Goal: Information Seeking & Learning: Learn about a topic

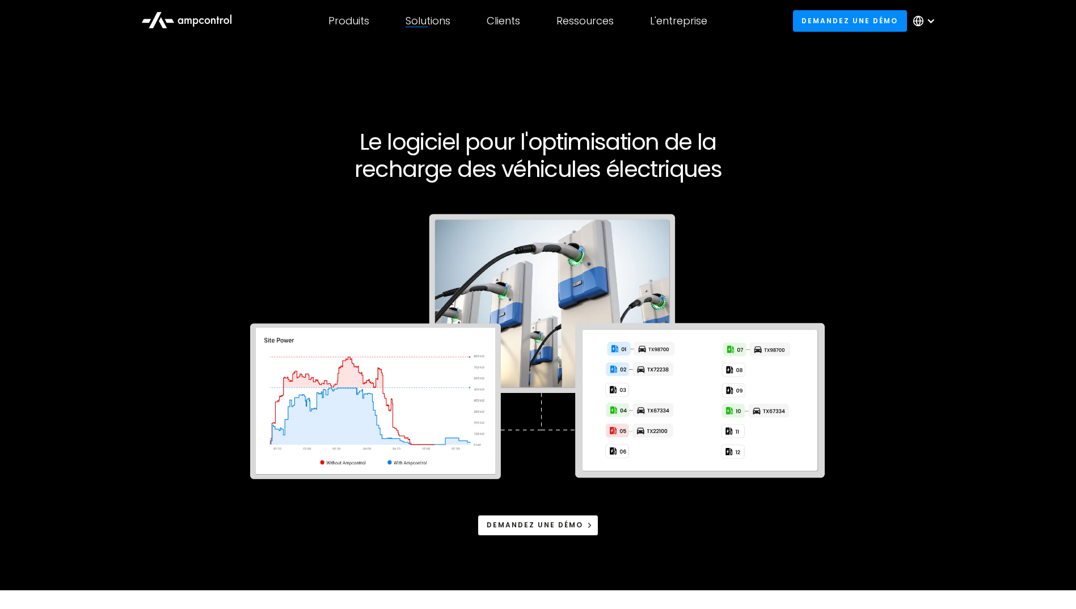
click at [448, 24] on div "Solutions" at bounding box center [428, 21] width 45 height 12
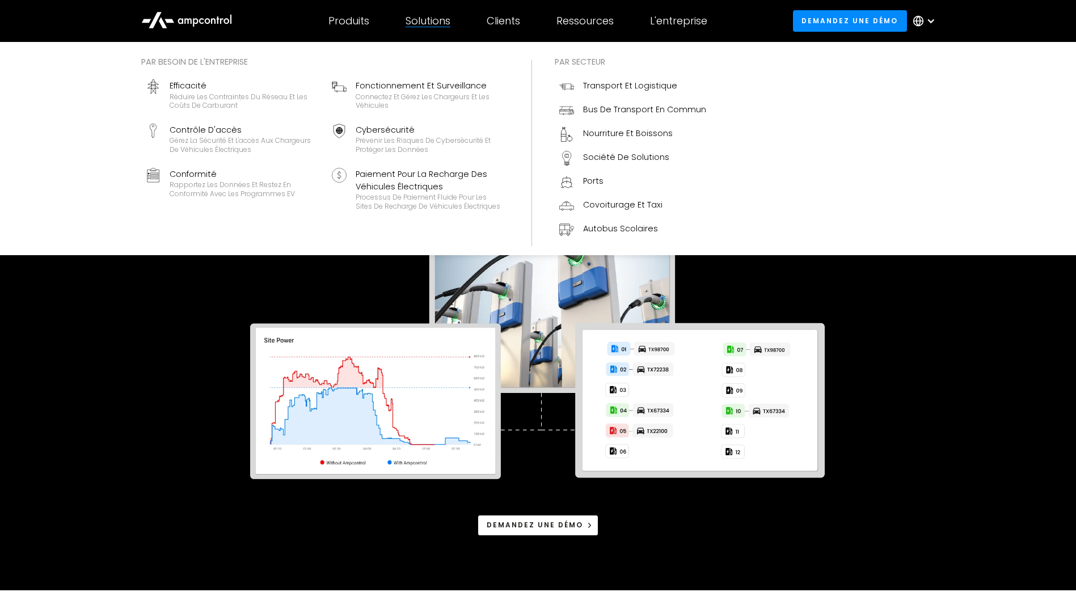
click at [429, 22] on div "Solutions" at bounding box center [428, 21] width 45 height 12
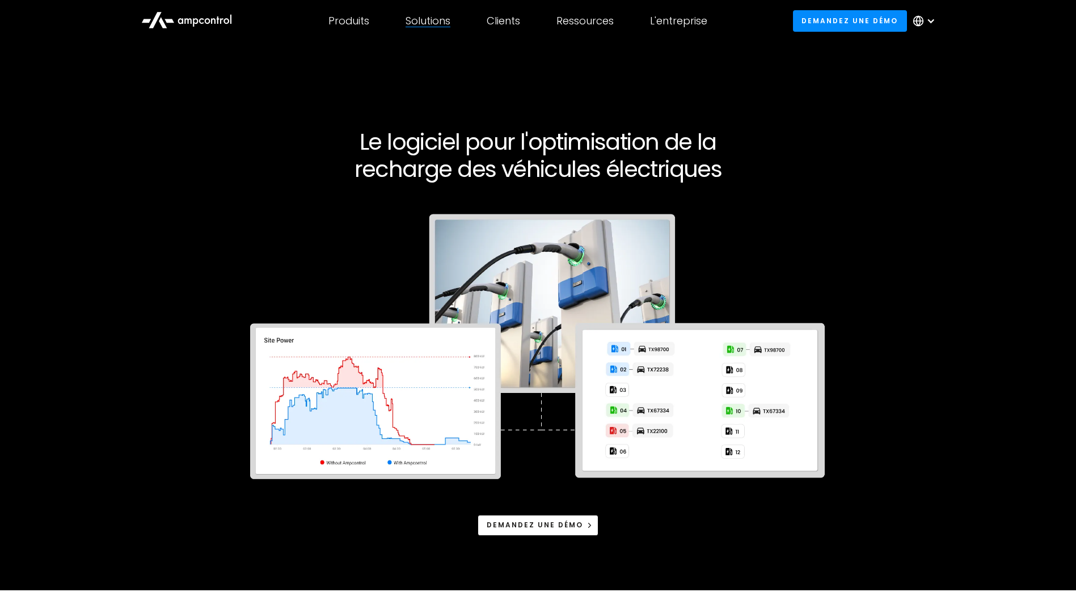
click at [429, 22] on div "Solutions" at bounding box center [428, 21] width 45 height 12
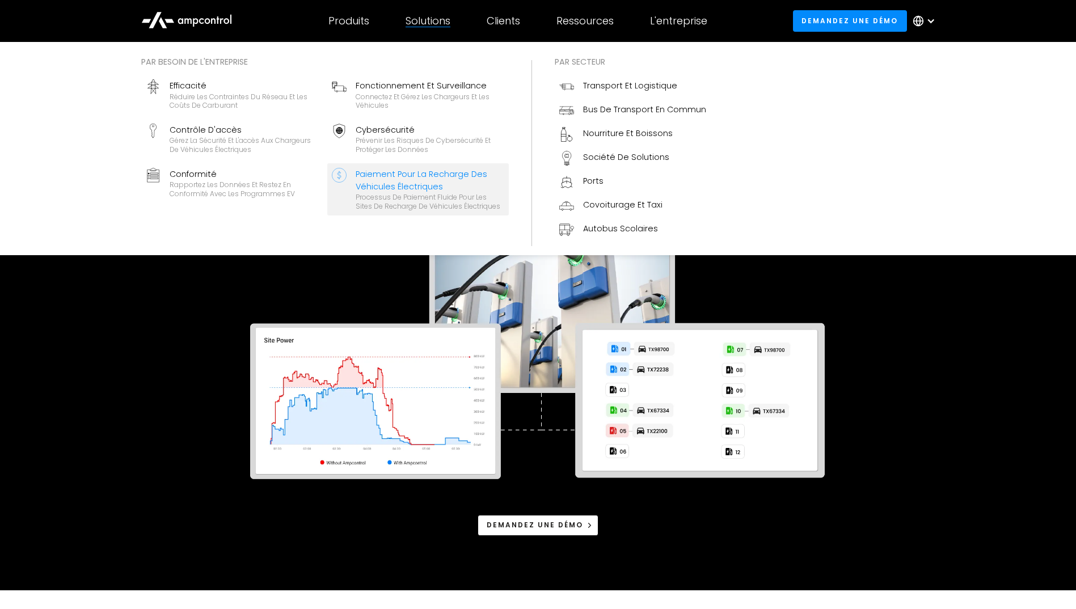
click at [422, 182] on div "Paiement pour la recharge des véhicules électriques" at bounding box center [430, 181] width 149 height 26
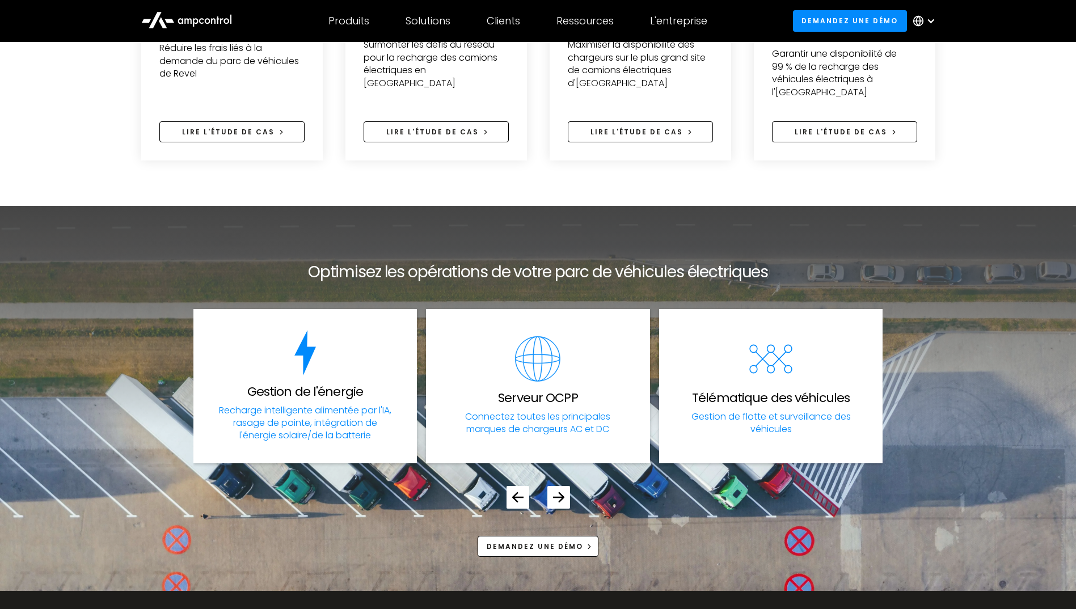
scroll to position [4084, 0]
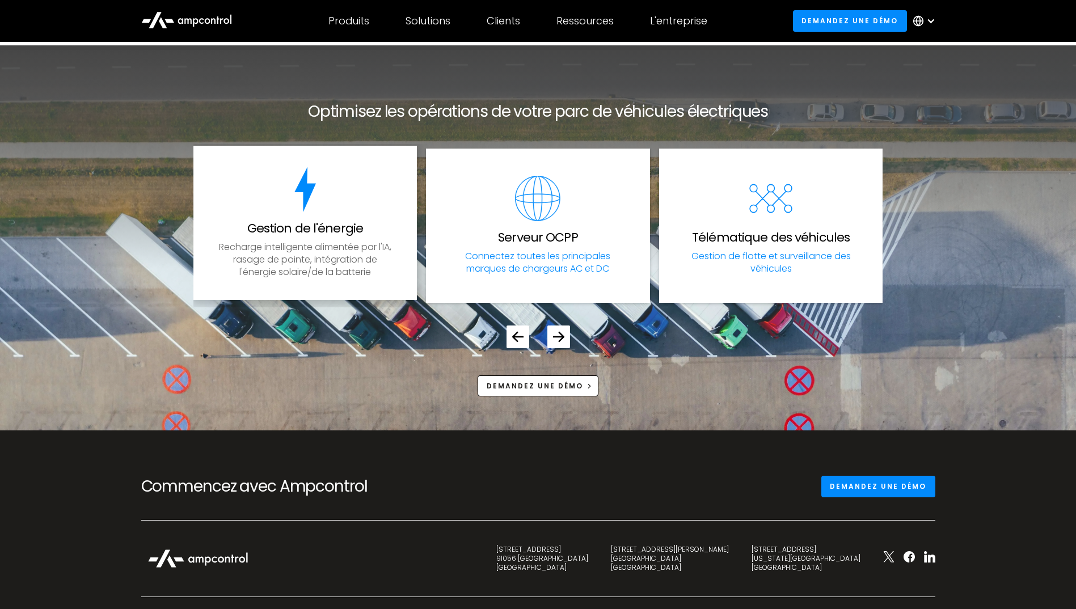
click at [368, 183] on link "Gestion de l'énergie Recharge intelligente alimentée par l'IA, rasage de pointe…" at bounding box center [305, 223] width 224 height 154
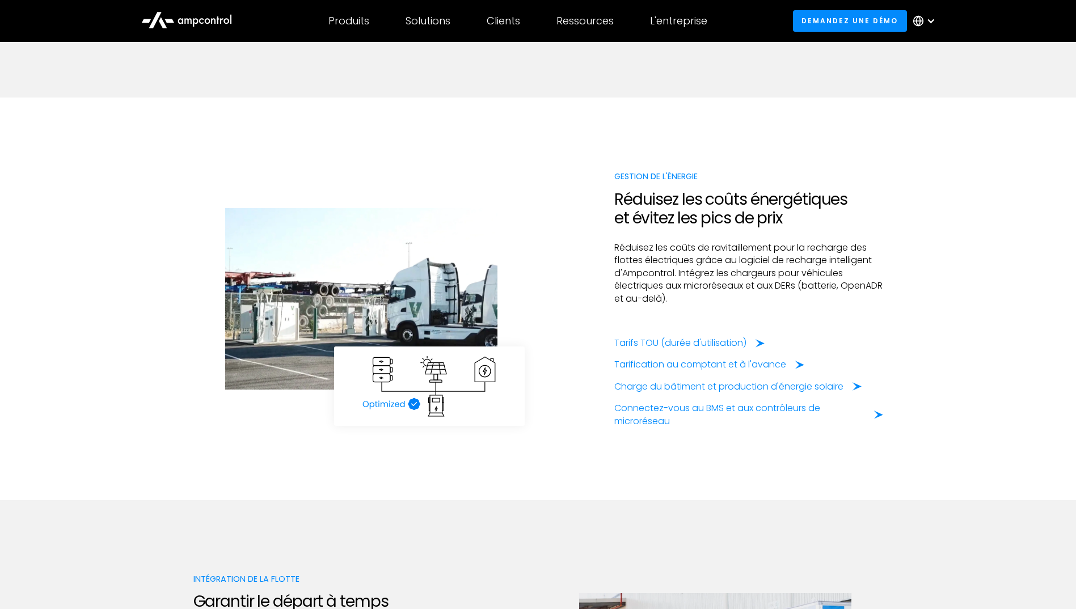
scroll to position [1985, 0]
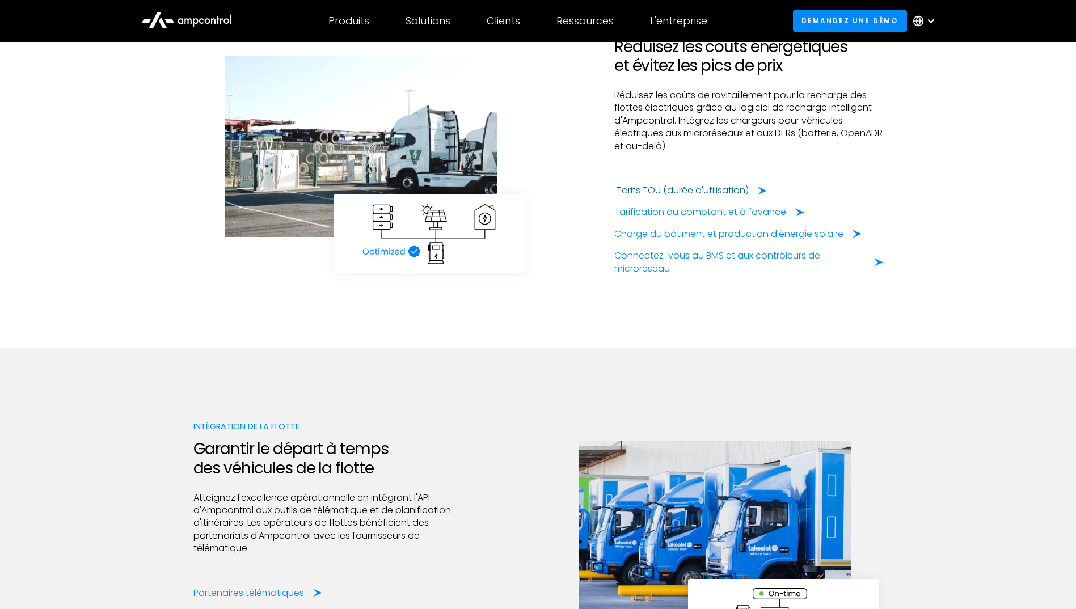
click at [672, 192] on div "Tarifs TOU (durée d'utilisation)" at bounding box center [683, 190] width 132 height 12
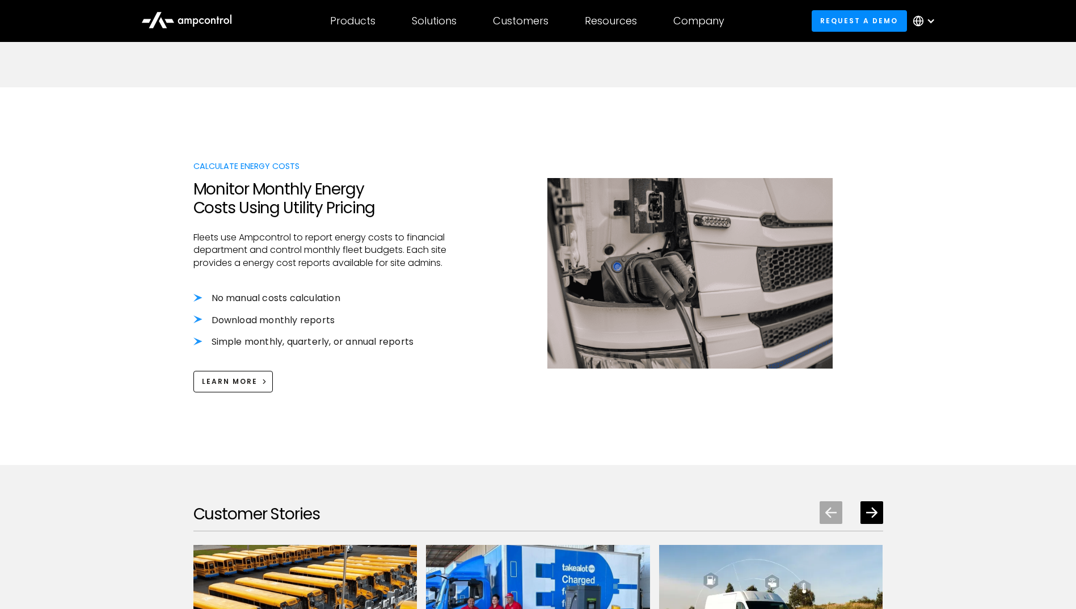
scroll to position [1135, 0]
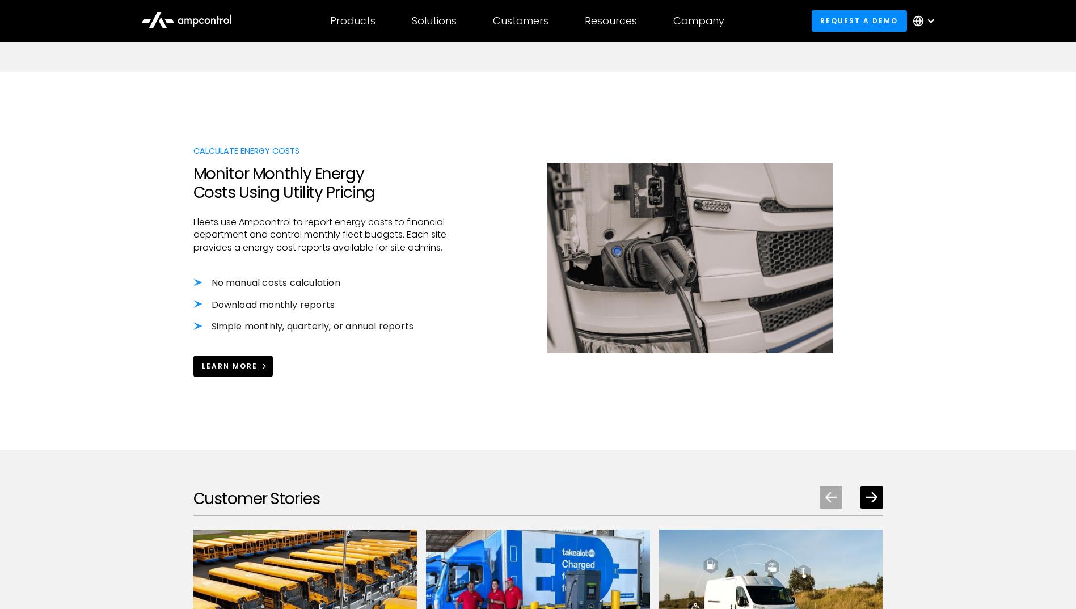
click at [260, 356] on link "Learn More" at bounding box center [233, 366] width 80 height 21
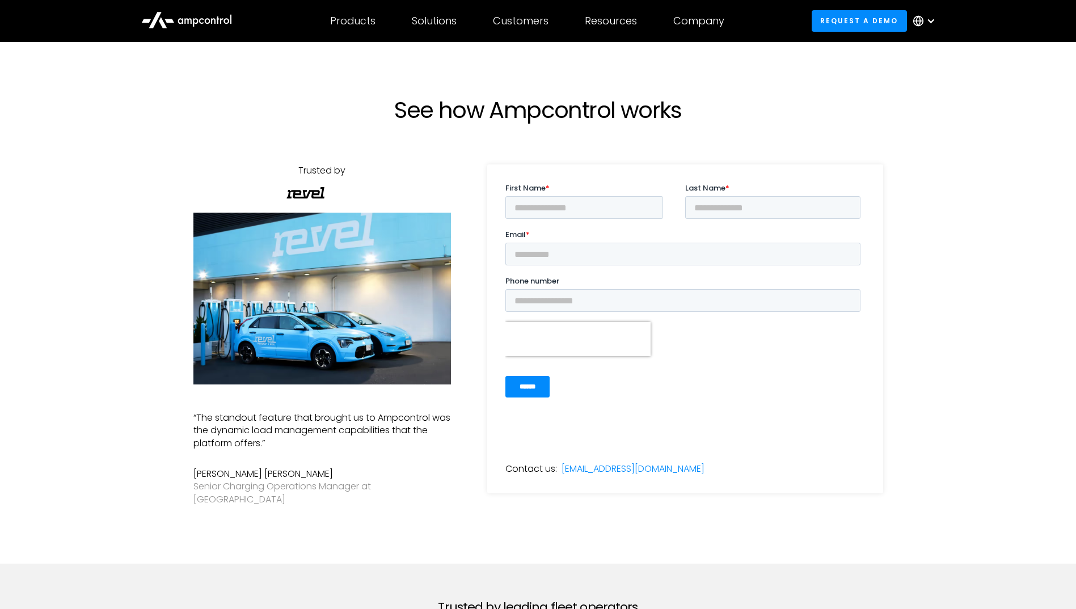
click at [331, 171] on div "Trusted by" at bounding box center [321, 171] width 47 height 12
drag, startPoint x: 331, startPoint y: 171, endPoint x: 322, endPoint y: 171, distance: 9.1
click at [322, 171] on div "Trusted by" at bounding box center [321, 171] width 47 height 12
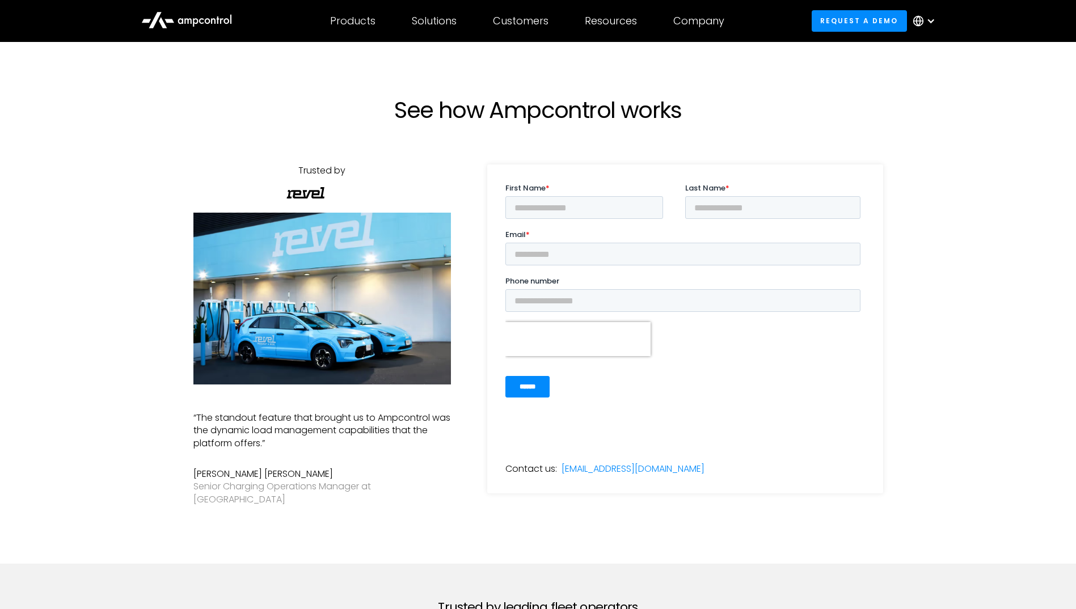
click at [322, 171] on div "Trusted by" at bounding box center [321, 171] width 47 height 12
drag, startPoint x: 322, startPoint y: 171, endPoint x: 310, endPoint y: 130, distance: 43.1
click at [310, 130] on div at bounding box center [200, 344] width 538 height 440
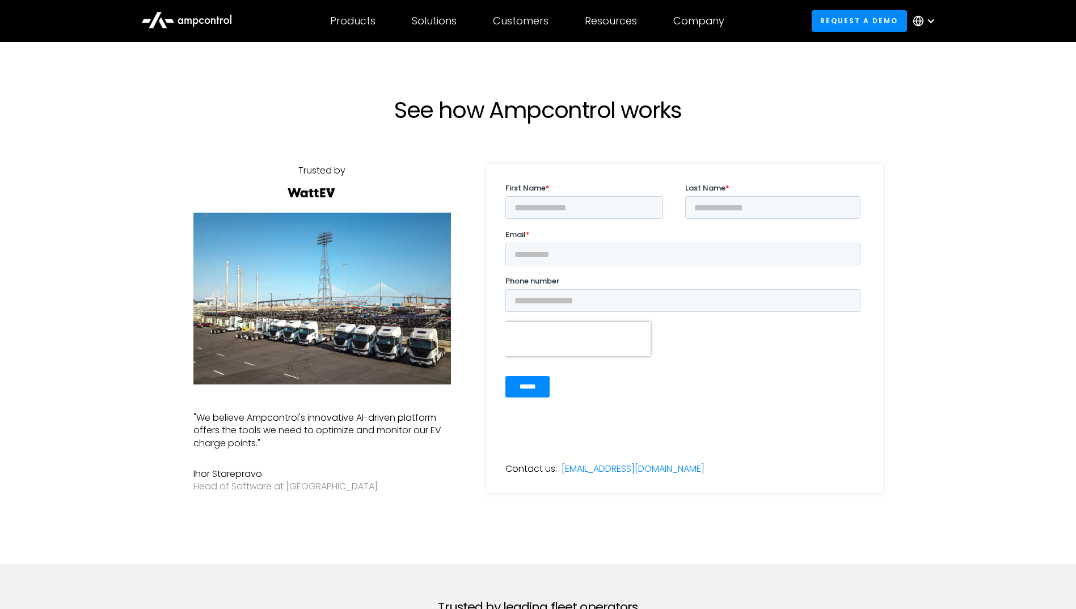
click at [372, 107] on h1 "See how Ampcontrol works" at bounding box center [538, 109] width 499 height 27
